Goal: Task Accomplishment & Management: Manage account settings

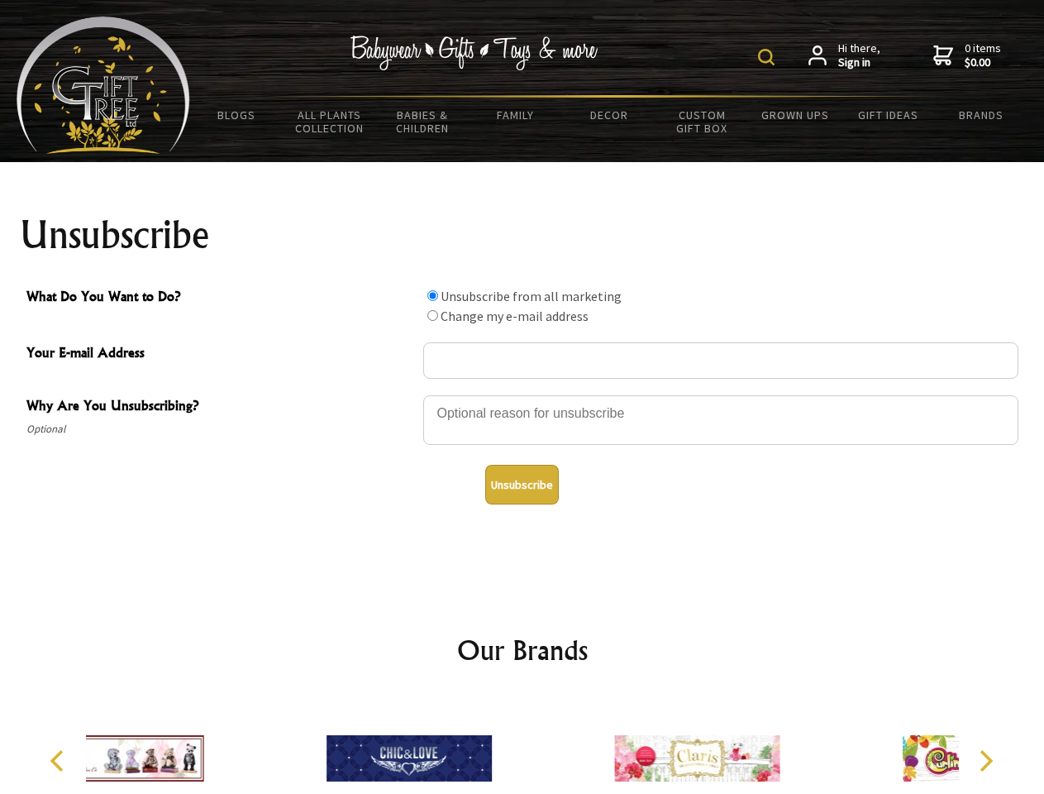
click at [769, 57] on img at bounding box center [766, 57] width 17 height 17
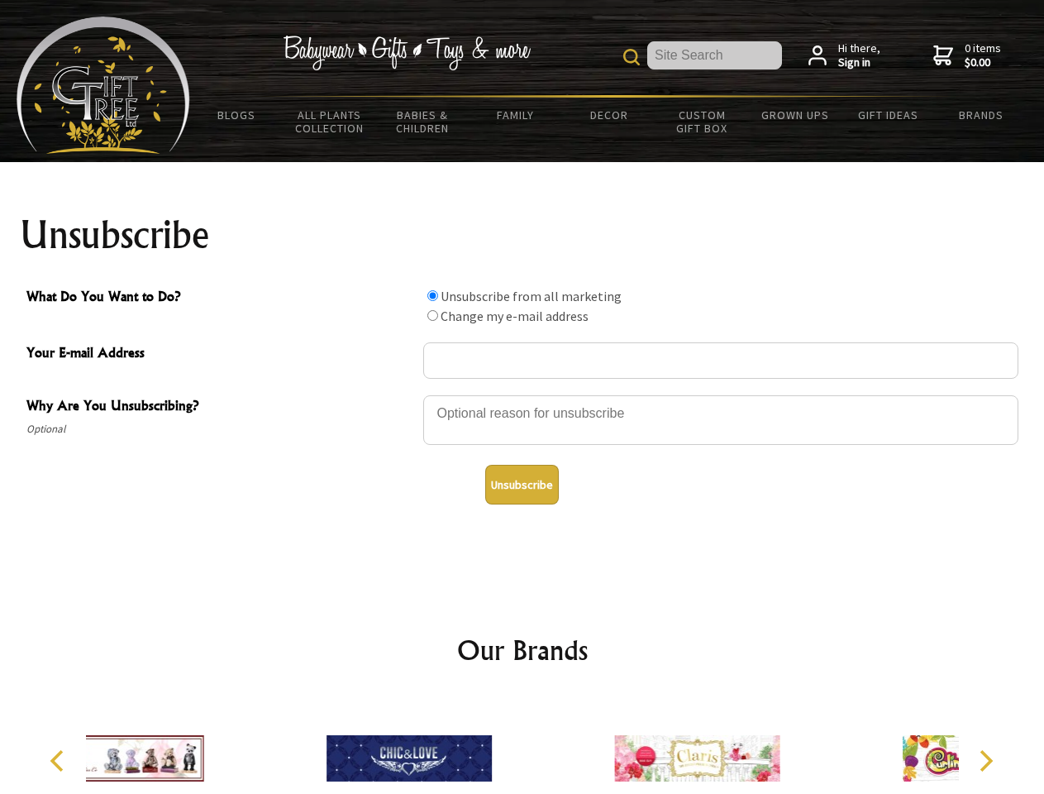
click at [523, 394] on div at bounding box center [720, 423] width 595 height 58
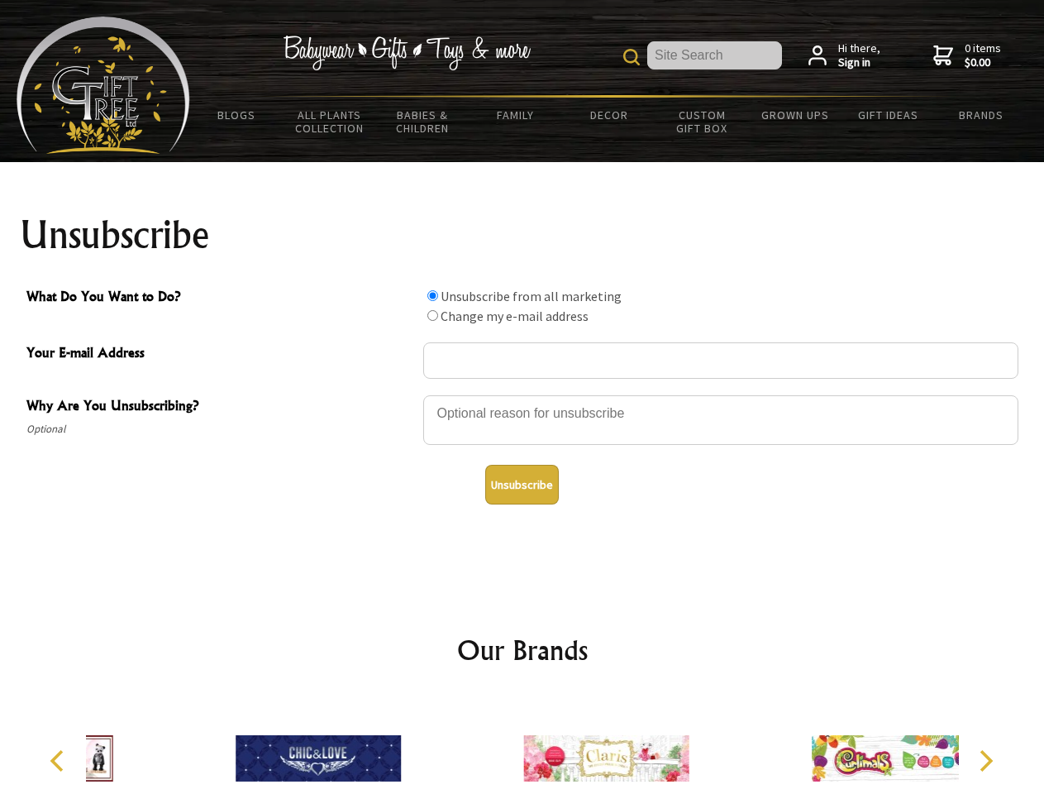
click at [432, 295] on input "What Do You Want to Do?" at bounding box center [432, 295] width 11 height 11
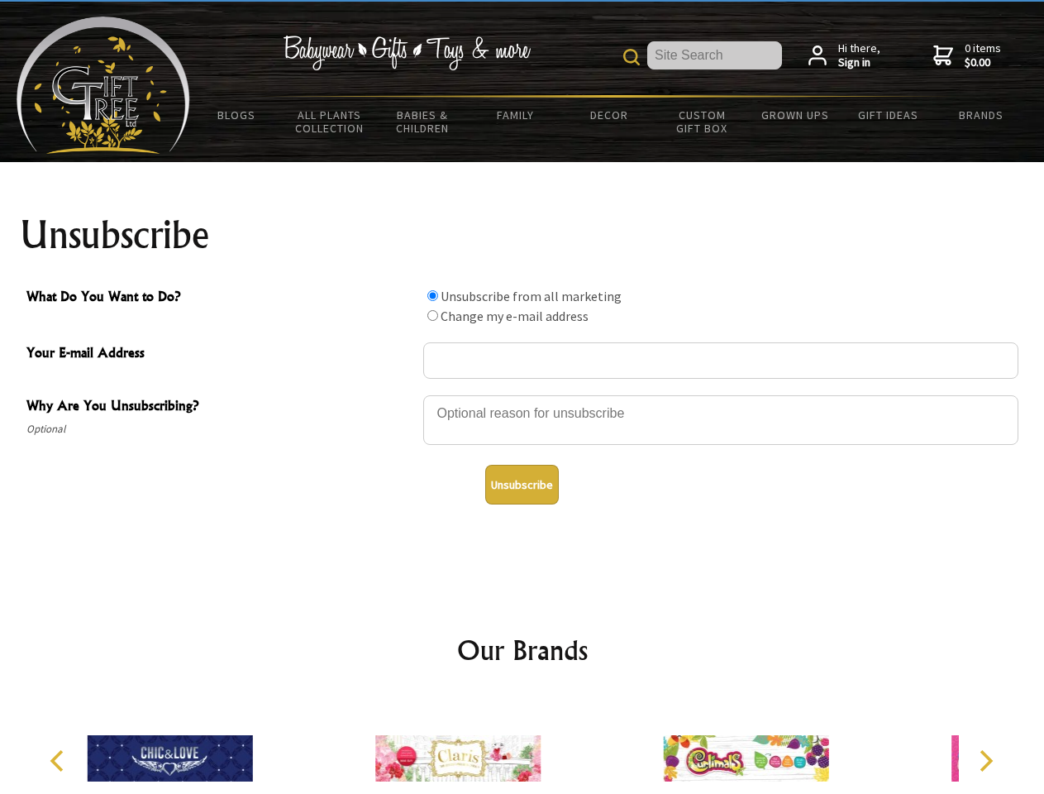
click at [432, 315] on input "What Do You Want to Do?" at bounding box center [432, 315] width 11 height 11
radio input "true"
click at [522, 484] on button "Unsubscribe" at bounding box center [522, 485] width 74 height 40
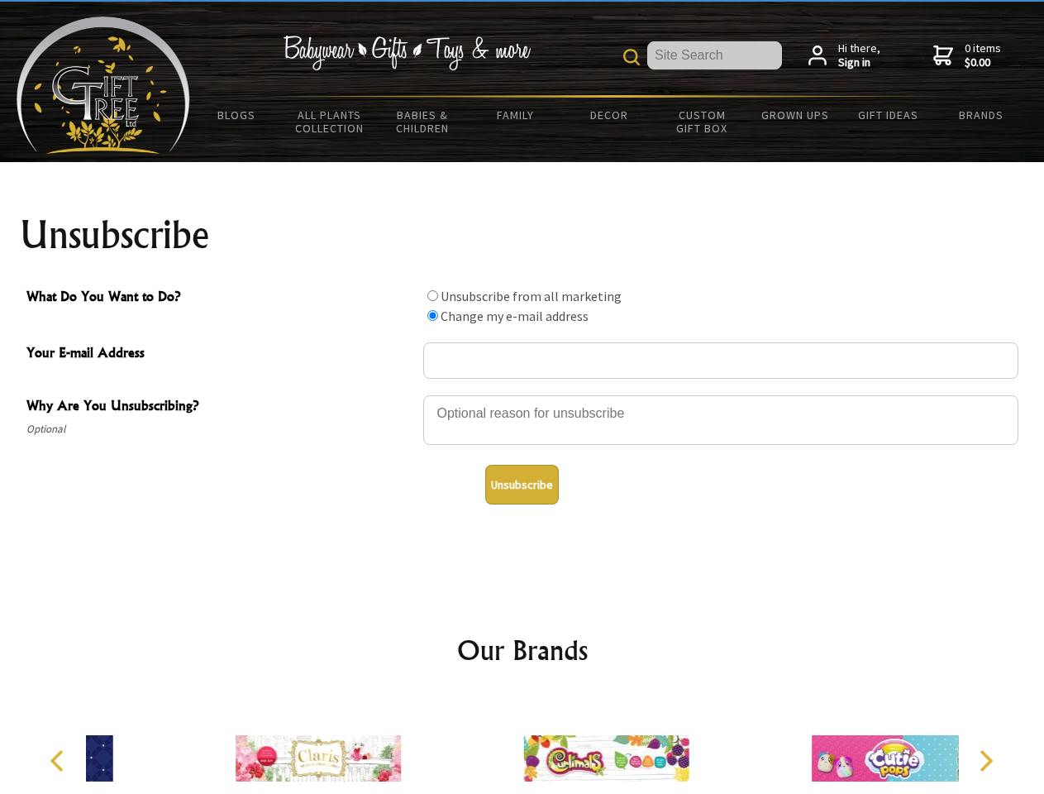
click at [523, 745] on div at bounding box center [606, 760] width 288 height 129
click at [60, 761] on icon "Previous" at bounding box center [58, 760] width 21 height 21
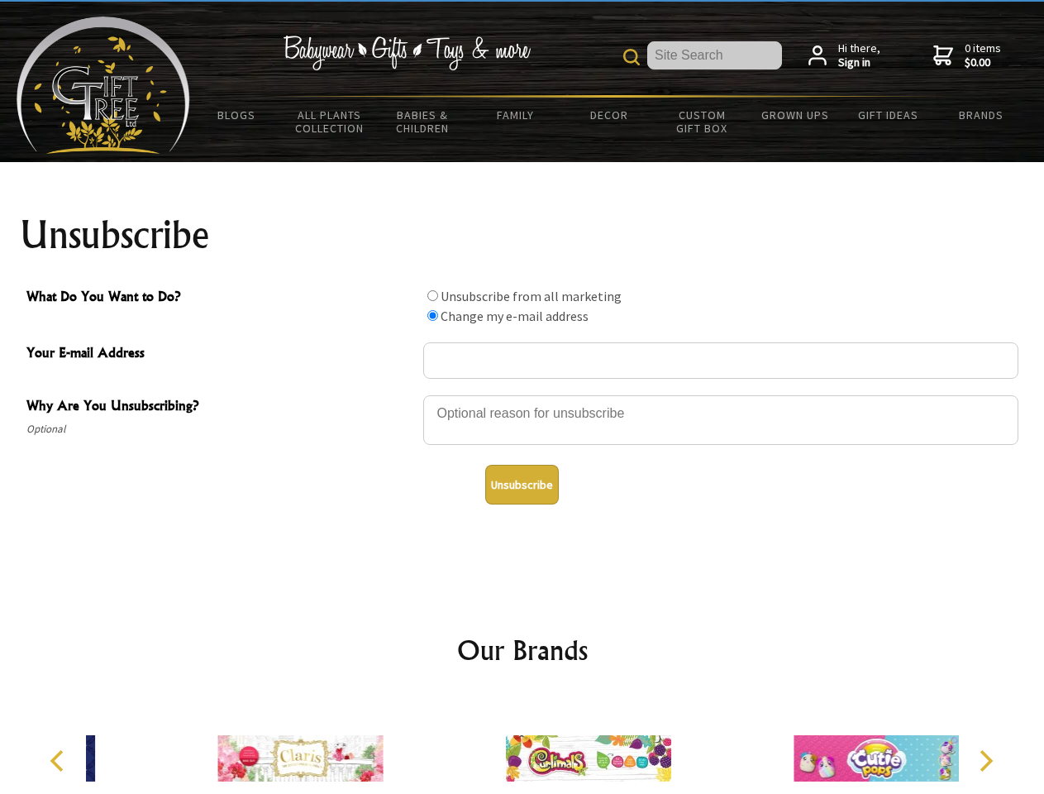
click at [986, 761] on icon "Next" at bounding box center [984, 760] width 21 height 21
